Goal: Task Accomplishment & Management: Manage account settings

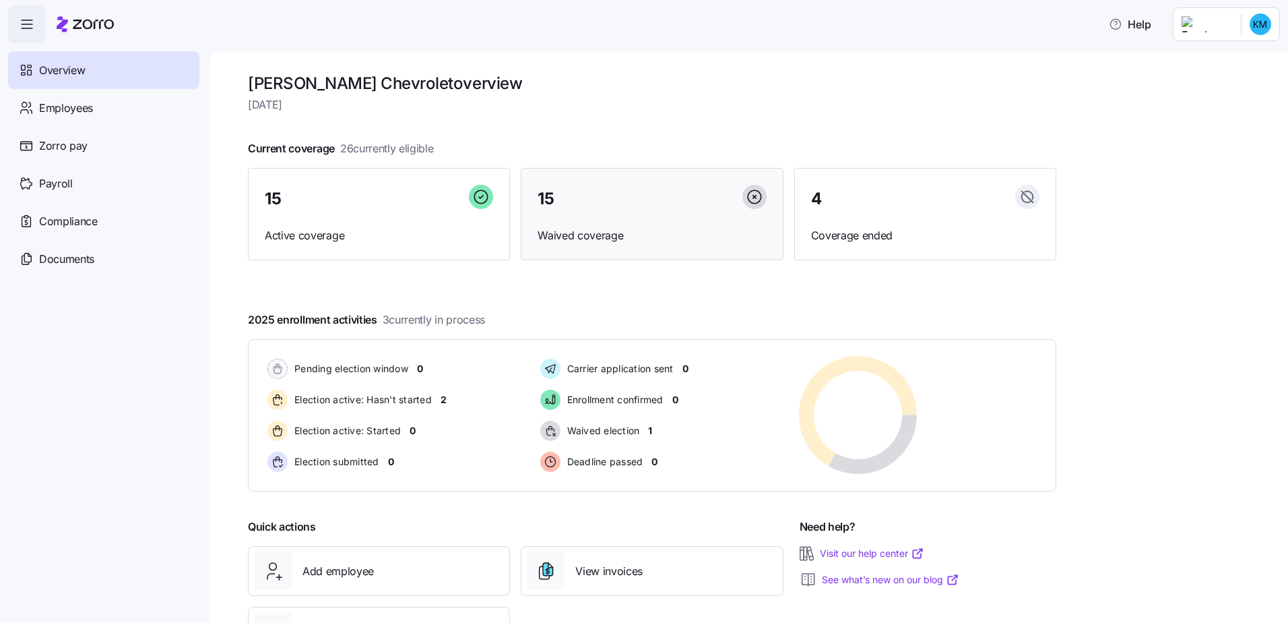
click at [602, 222] on div "15 Waived coverage" at bounding box center [652, 214] width 262 height 93
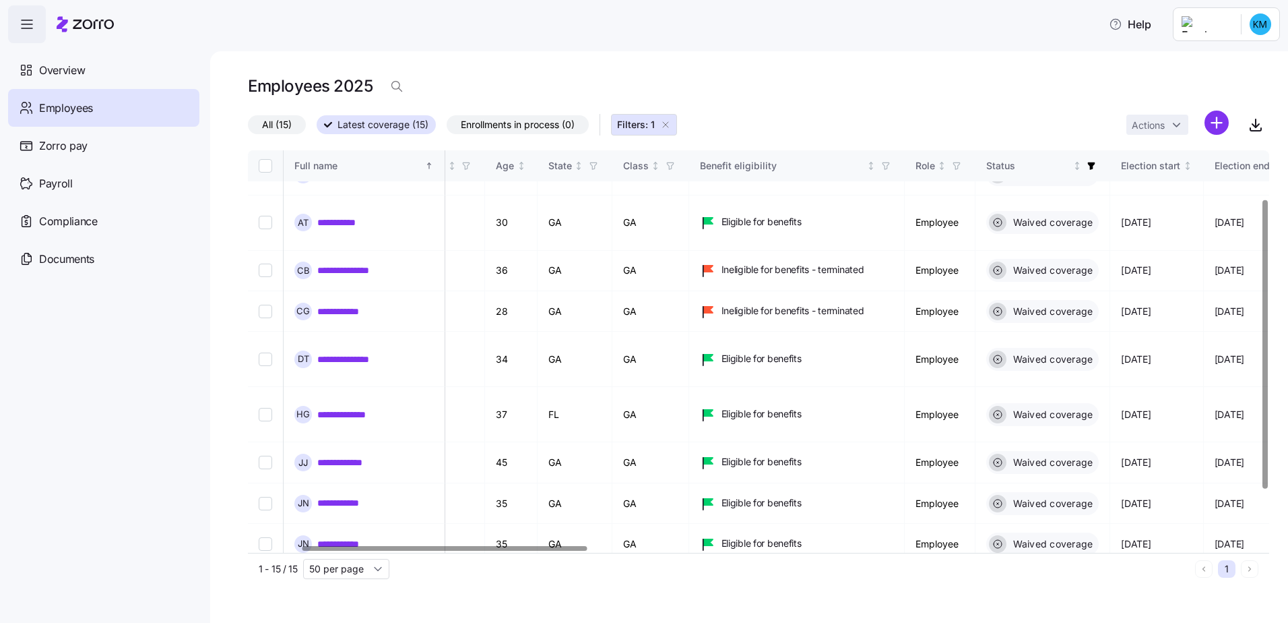
scroll to position [67, 0]
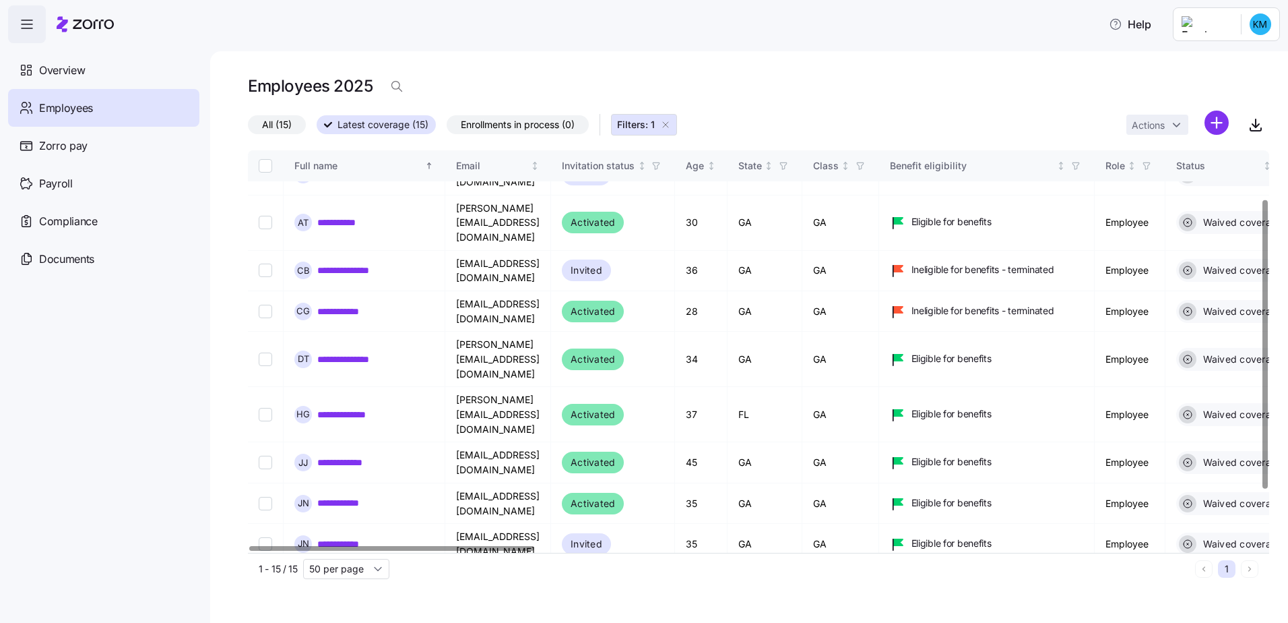
click at [490, 550] on div at bounding box center [391, 548] width 284 height 5
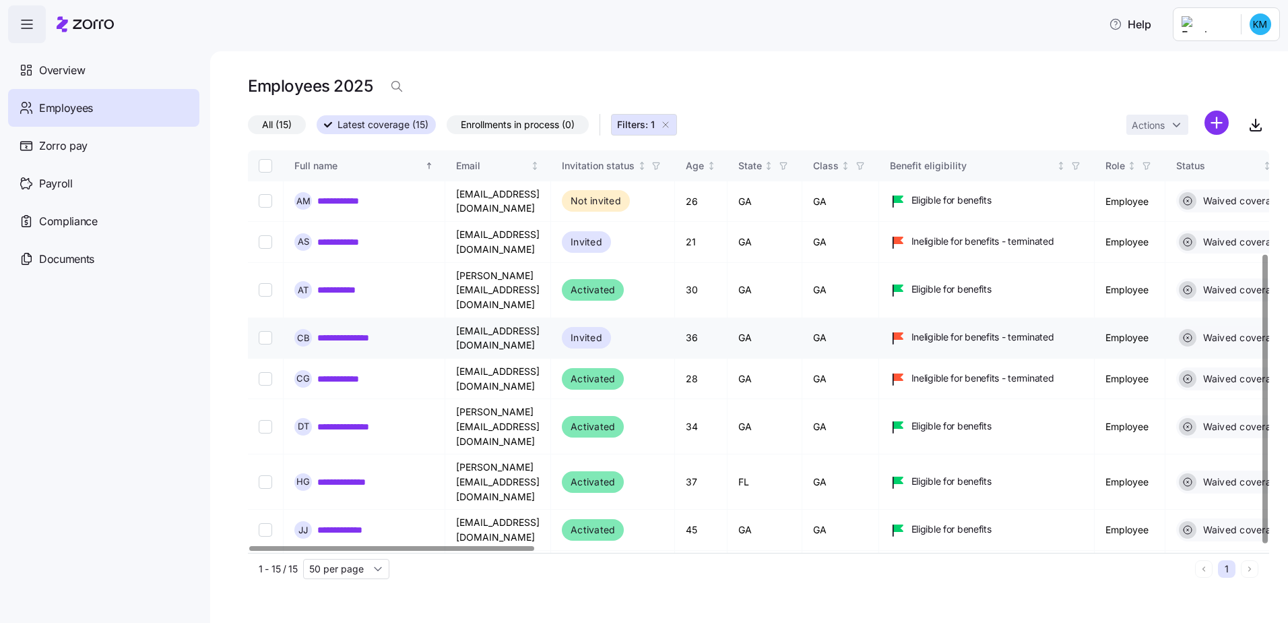
scroll to position [144, 0]
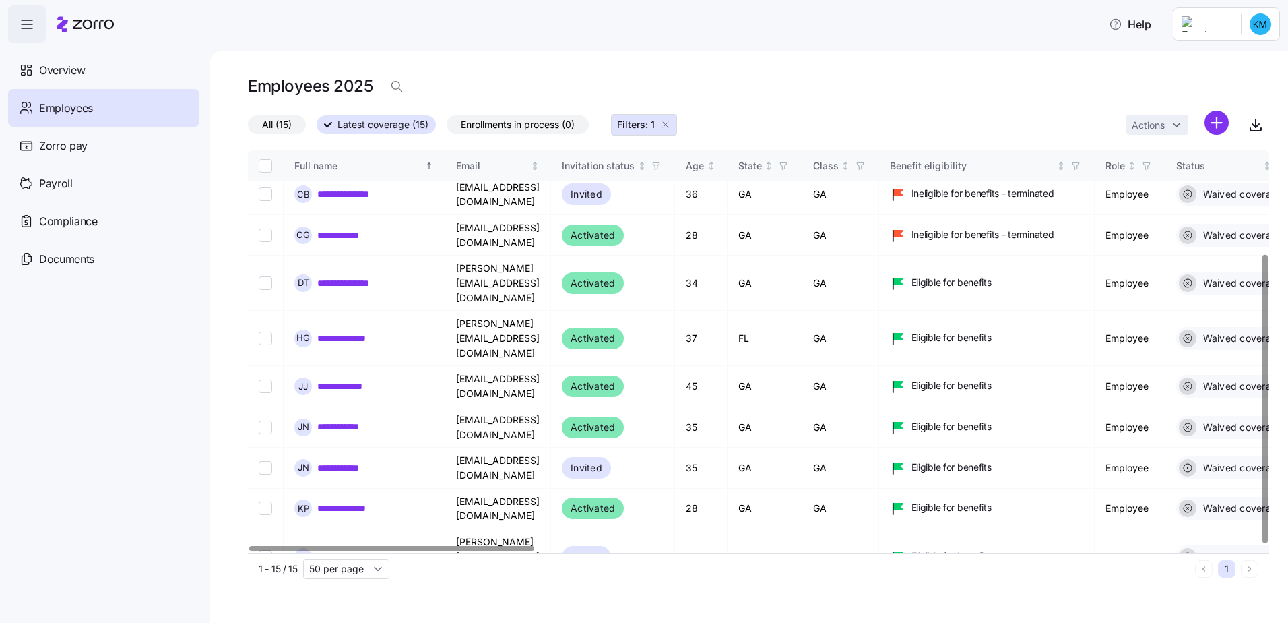
click at [286, 123] on span "All (15)" at bounding box center [277, 125] width 30 height 18
click at [248, 128] on input "All (15)" at bounding box center [248, 128] width 0 height 0
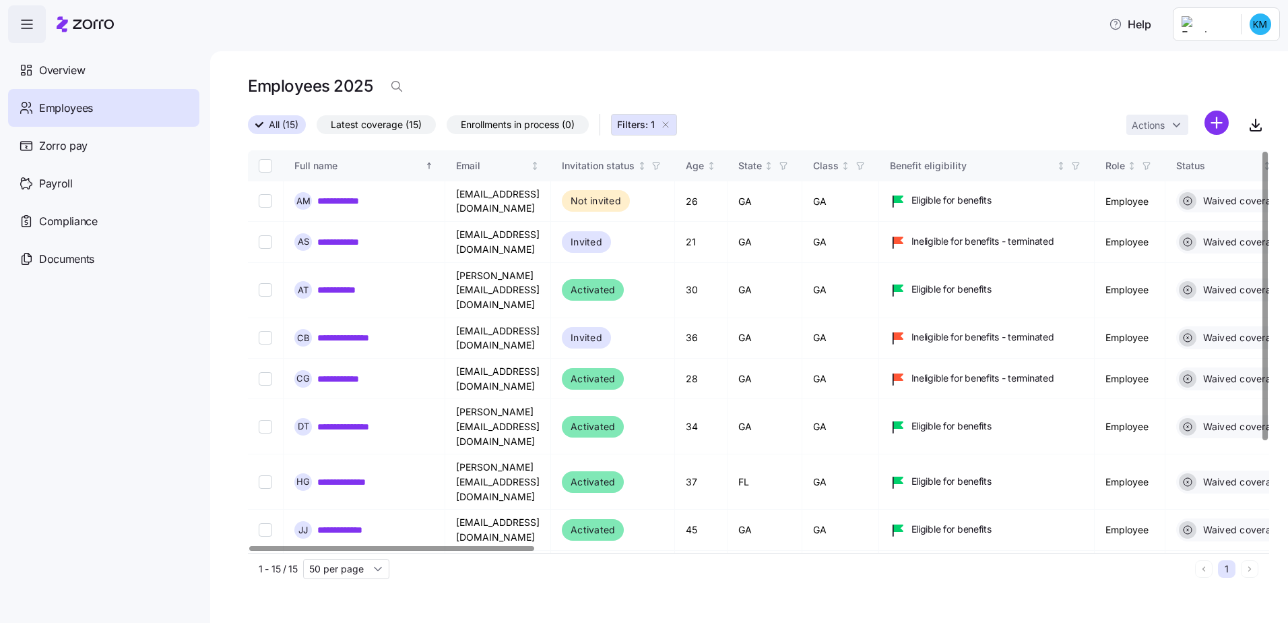
click at [346, 553] on div at bounding box center [754, 548] width 1013 height 8
click at [267, 196] on input "Select record 1" at bounding box center [265, 200] width 13 height 13
checkbox input "true"
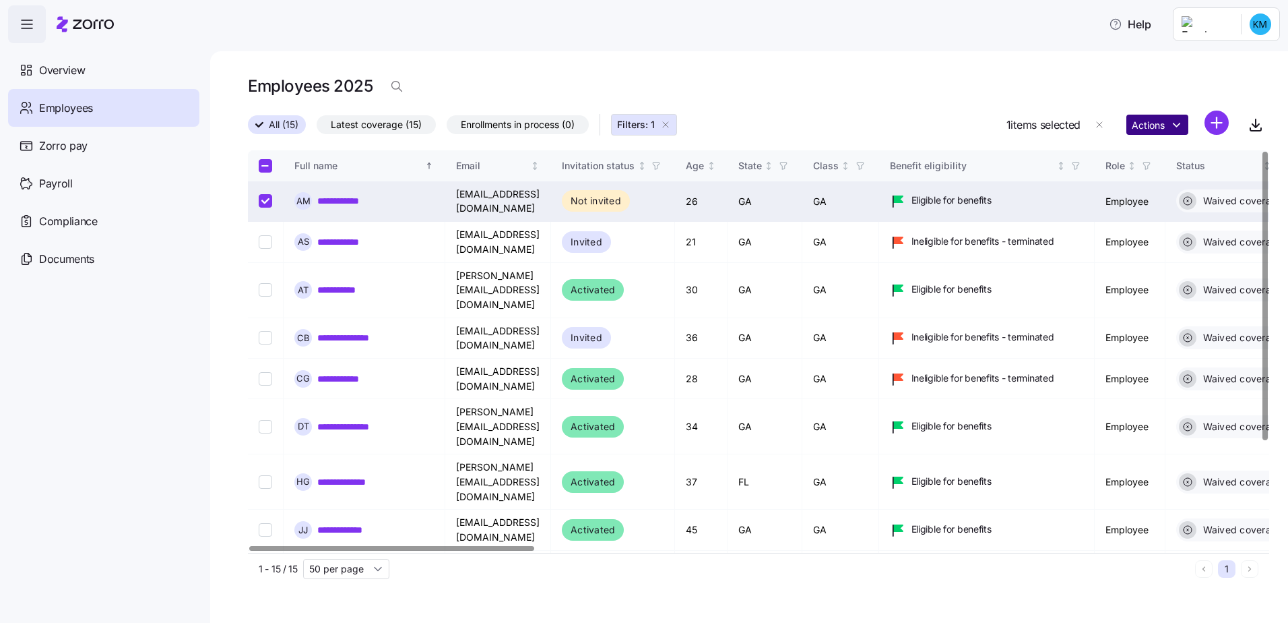
click at [1179, 125] on html "**********" at bounding box center [644, 307] width 1288 height 614
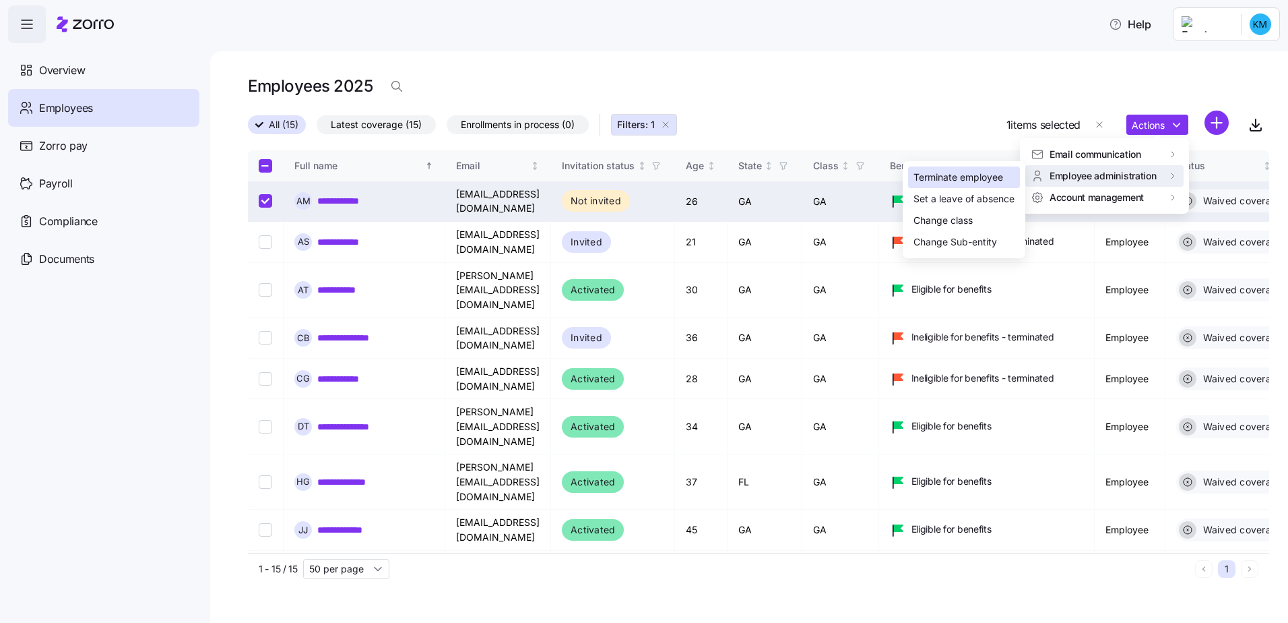
click at [976, 174] on div "Terminate employee" at bounding box center [959, 177] width 90 height 15
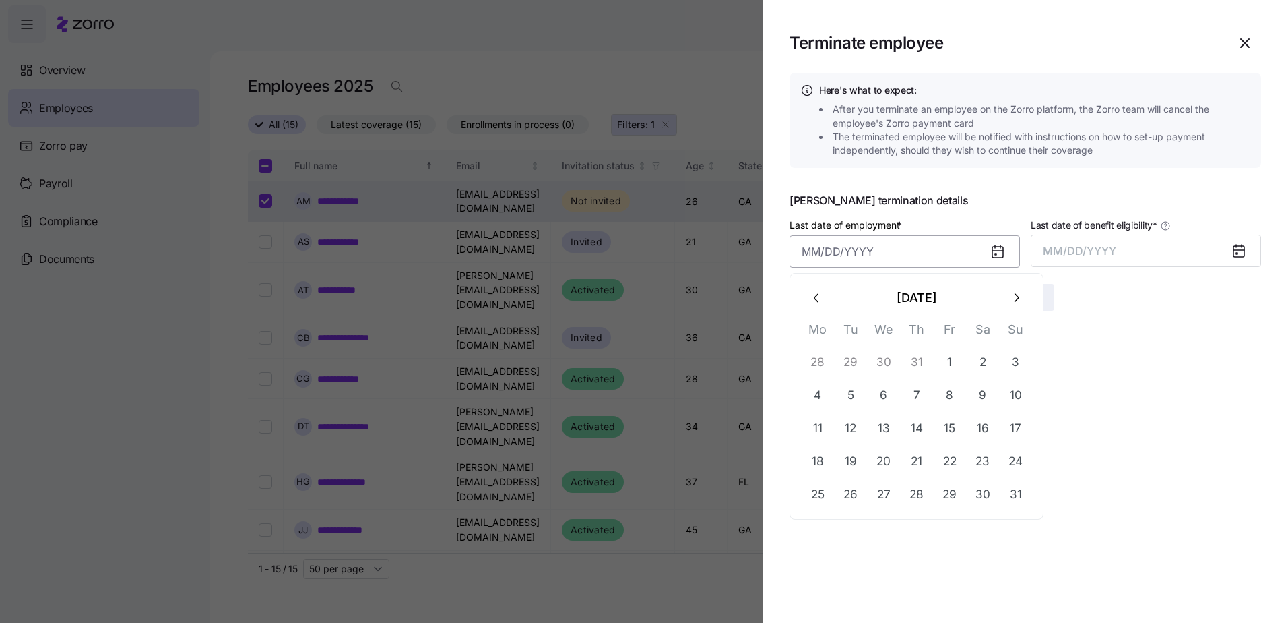
click at [866, 251] on input "Last date of employment *" at bounding box center [905, 251] width 230 height 32
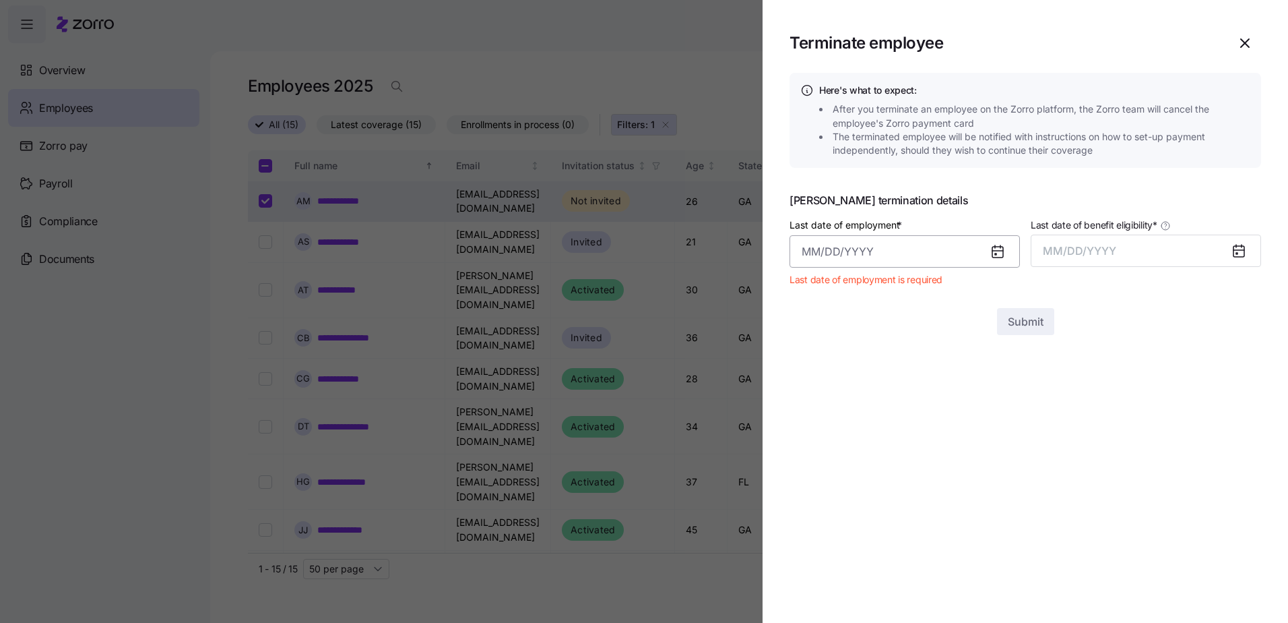
click at [819, 253] on input "Last date of employment *" at bounding box center [905, 251] width 230 height 32
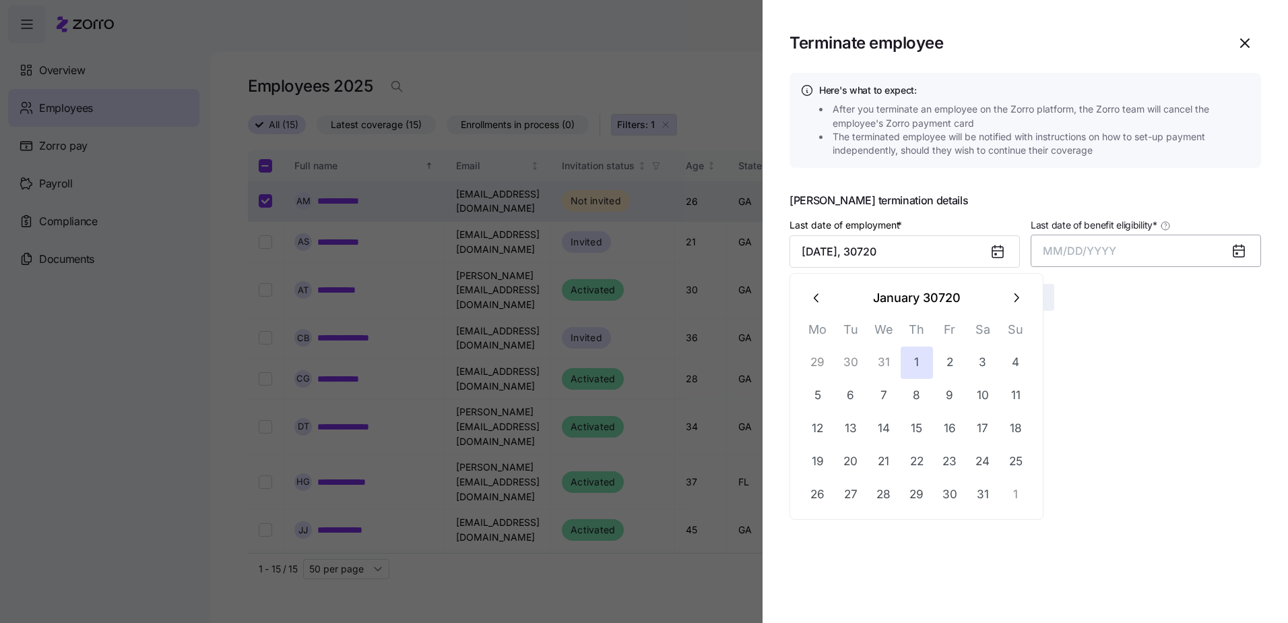
click at [1075, 251] on span "MM/DD/YYYY" at bounding box center [1079, 250] width 73 height 13
drag, startPoint x: 892, startPoint y: 246, endPoint x: 781, endPoint y: 243, distance: 111.2
click at [781, 243] on section "Terminate employee Here's what to expect: After you terminate an employee on th…" at bounding box center [1026, 311] width 526 height 623
type input "[DATE]"
click at [1048, 249] on span "MM/DD/YYYY" at bounding box center [1079, 250] width 73 height 13
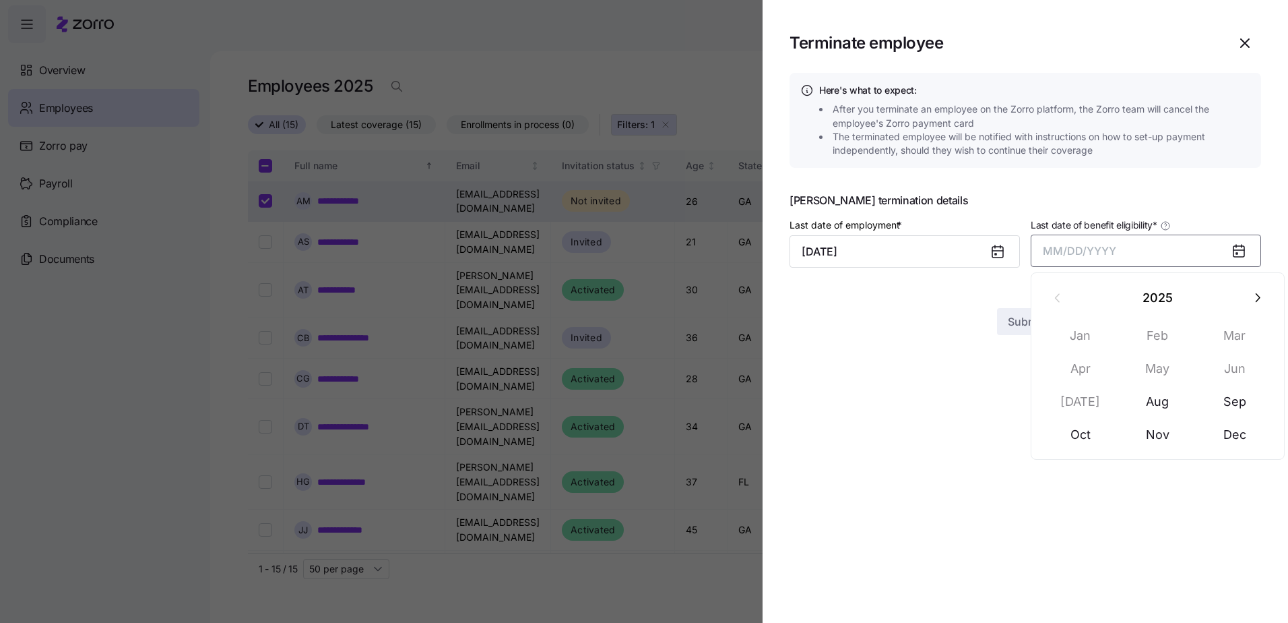
click at [1049, 251] on span "MM/DD/YYYY" at bounding box center [1079, 250] width 73 height 13
click at [1242, 250] on icon at bounding box center [1239, 250] width 11 height 0
click at [1244, 34] on span "button" at bounding box center [1245, 43] width 31 height 31
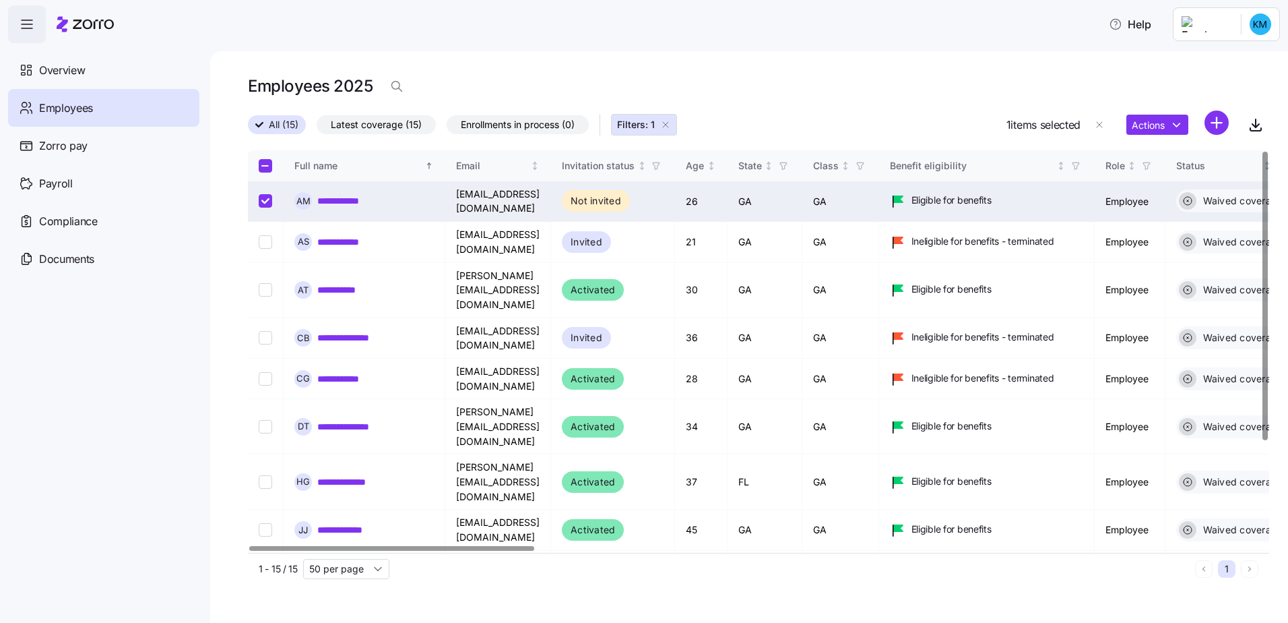
click at [259, 197] on input "Select record 1" at bounding box center [265, 200] width 13 height 13
checkbox input "false"
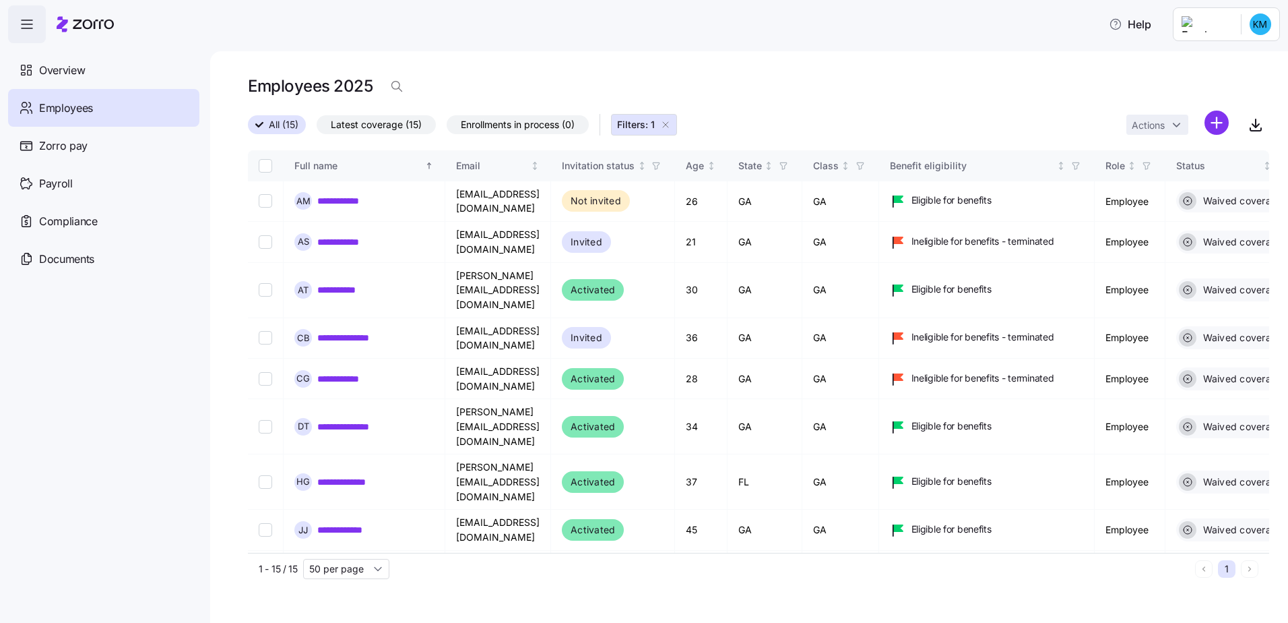
drag, startPoint x: 457, startPoint y: 553, endPoint x: 629, endPoint y: 559, distance: 171.3
click at [629, 559] on div "1 - 15 / 15 50 per page 1" at bounding box center [758, 569] width 1021 height 32
click at [629, 559] on div "1 - 15 / 15 50 per page" at bounding box center [724, 569] width 931 height 20
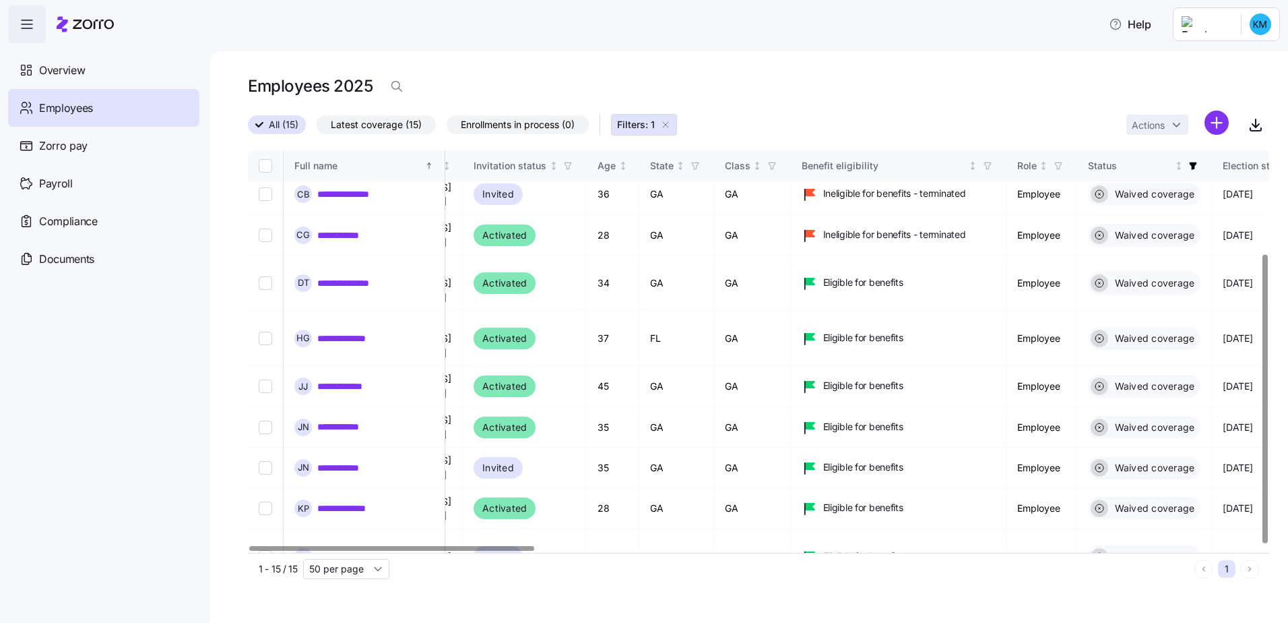
scroll to position [144, 0]
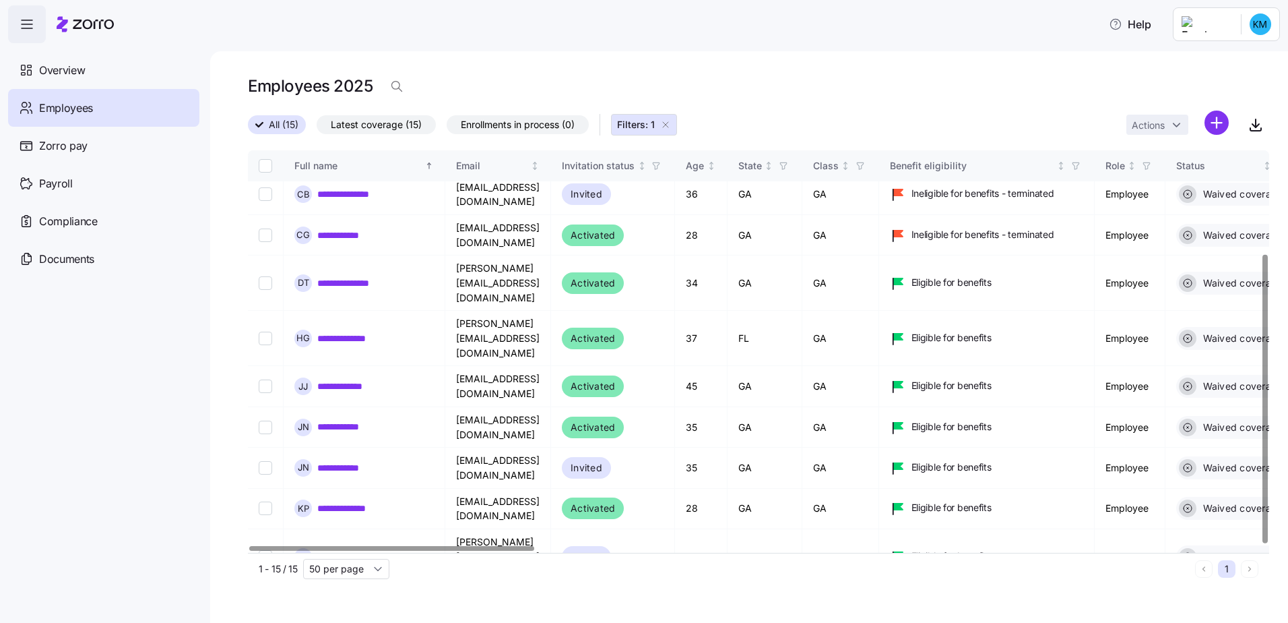
click at [402, 550] on div at bounding box center [391, 548] width 284 height 5
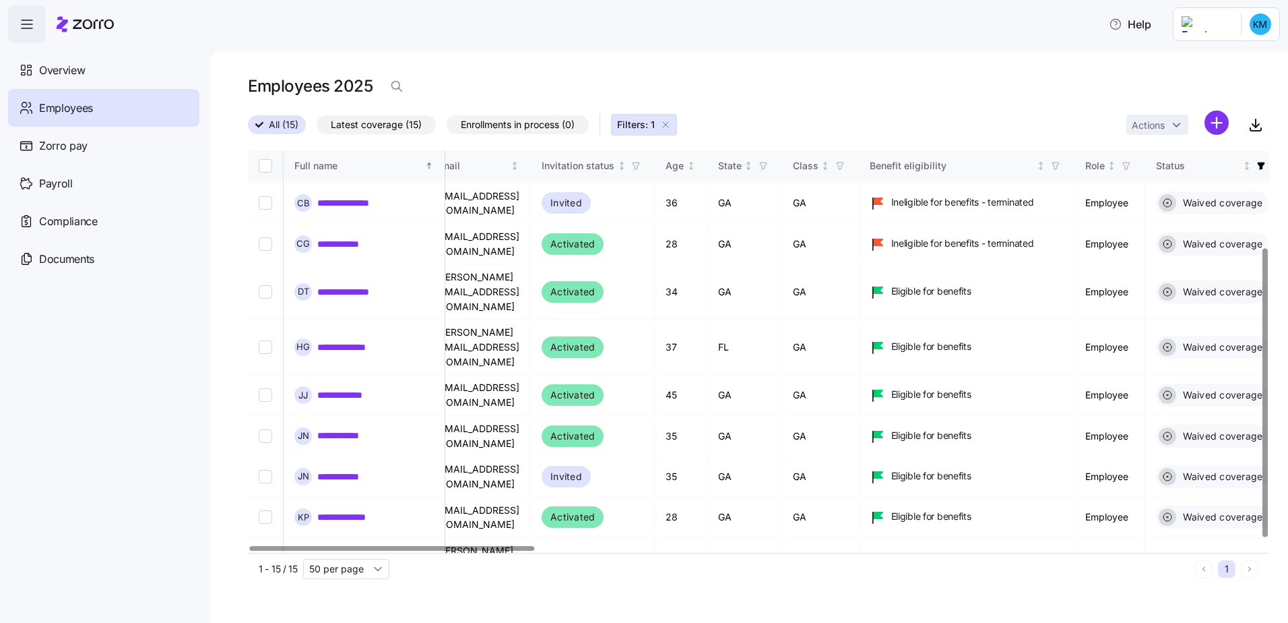
scroll to position [135, 0]
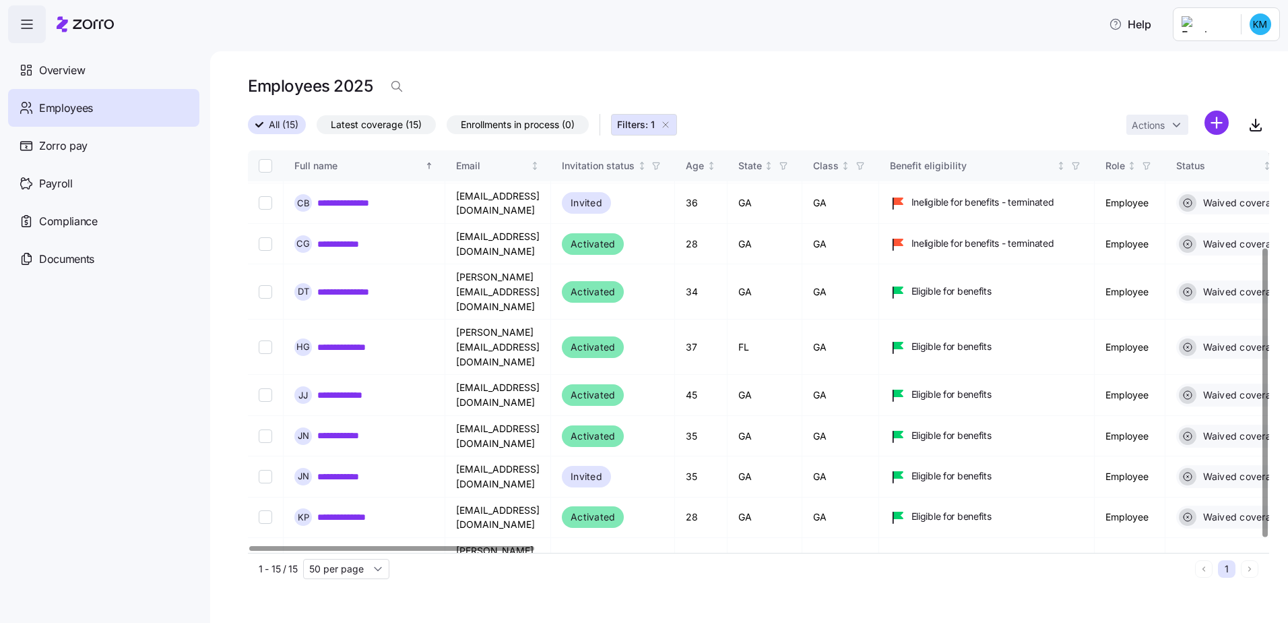
click at [446, 550] on div at bounding box center [391, 548] width 284 height 5
click at [49, 72] on span "Overview" at bounding box center [62, 70] width 46 height 17
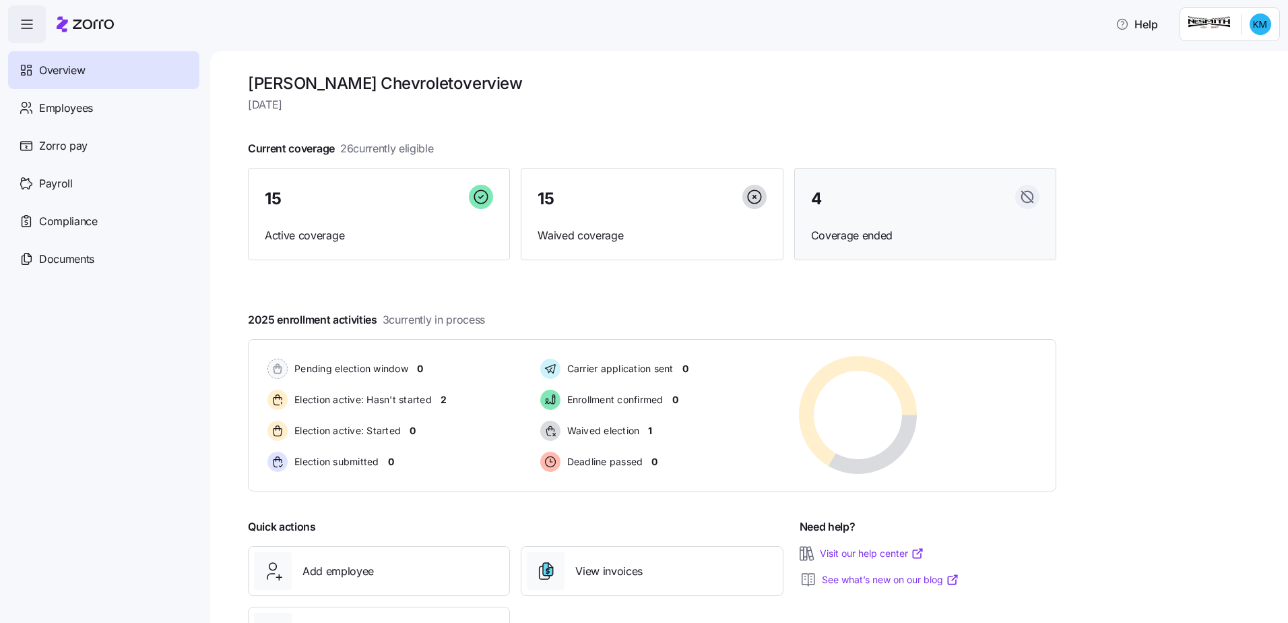
click at [854, 199] on div "4" at bounding box center [925, 199] width 228 height 29
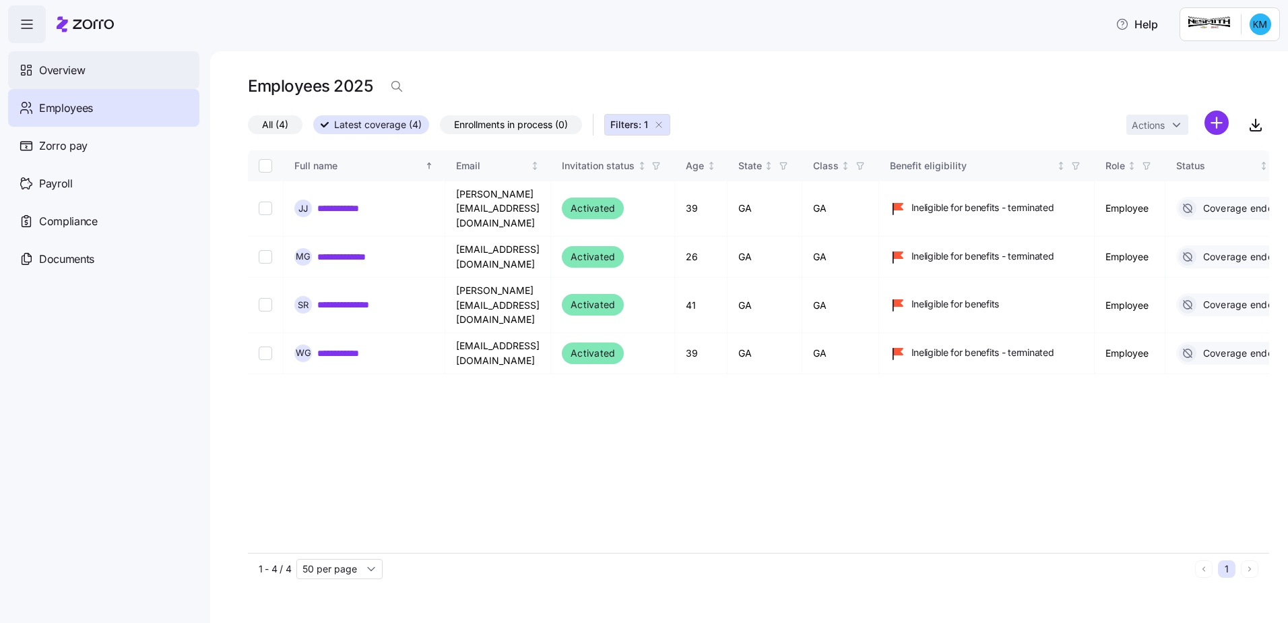
click at [66, 66] on span "Overview" at bounding box center [62, 70] width 46 height 17
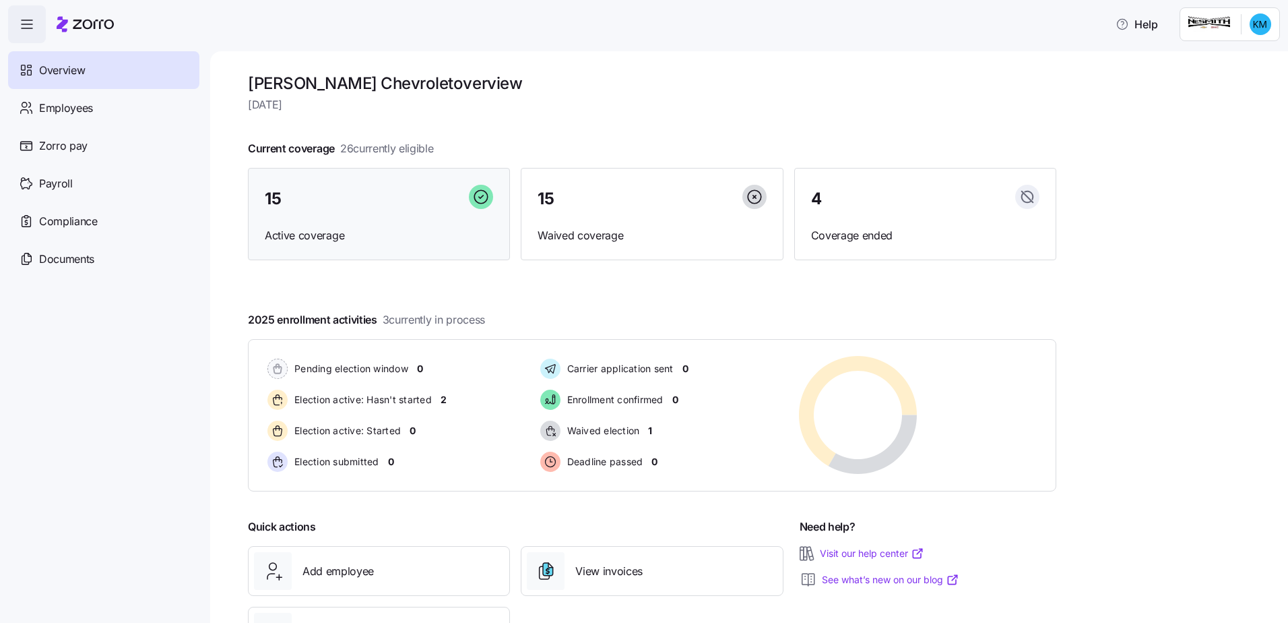
click at [385, 215] on div "15 Active coverage" at bounding box center [379, 214] width 262 height 93
